Goal: Transaction & Acquisition: Book appointment/travel/reservation

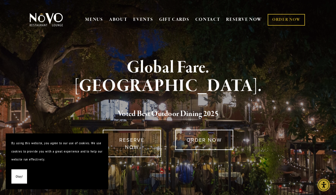
click at [242, 16] on link "RESERVE NOW" at bounding box center [244, 19] width 36 height 11
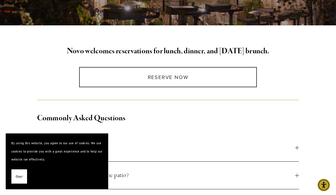
scroll to position [125, 0]
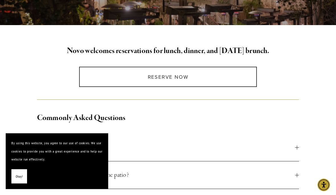
click at [231, 75] on link "Reserve Now" at bounding box center [168, 77] width 178 height 20
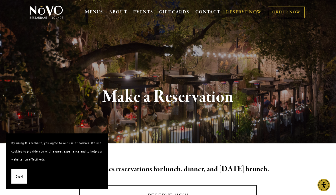
scroll to position [7, 0]
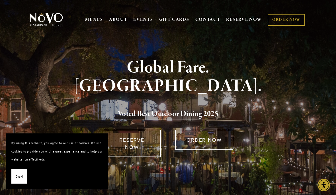
click at [243, 17] on link "RESERVE NOW" at bounding box center [244, 19] width 36 height 11
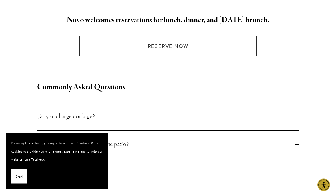
scroll to position [156, 0]
click at [239, 43] on link "Reserve Now" at bounding box center [168, 46] width 178 height 20
